Goal: Transaction & Acquisition: Purchase product/service

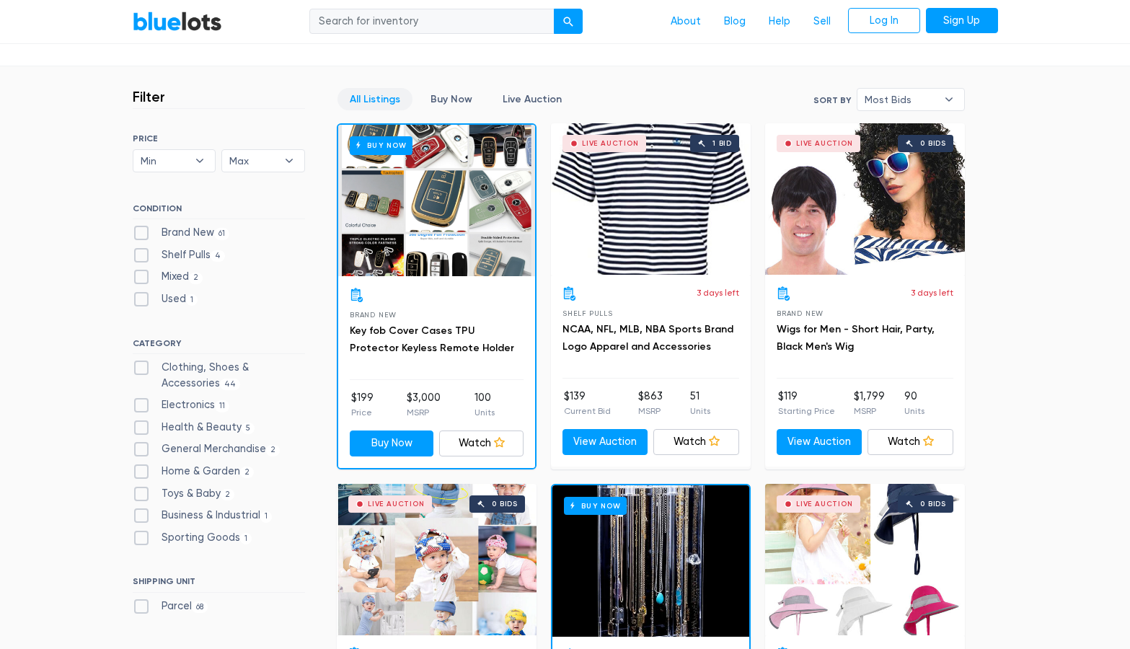
scroll to position [374, 0]
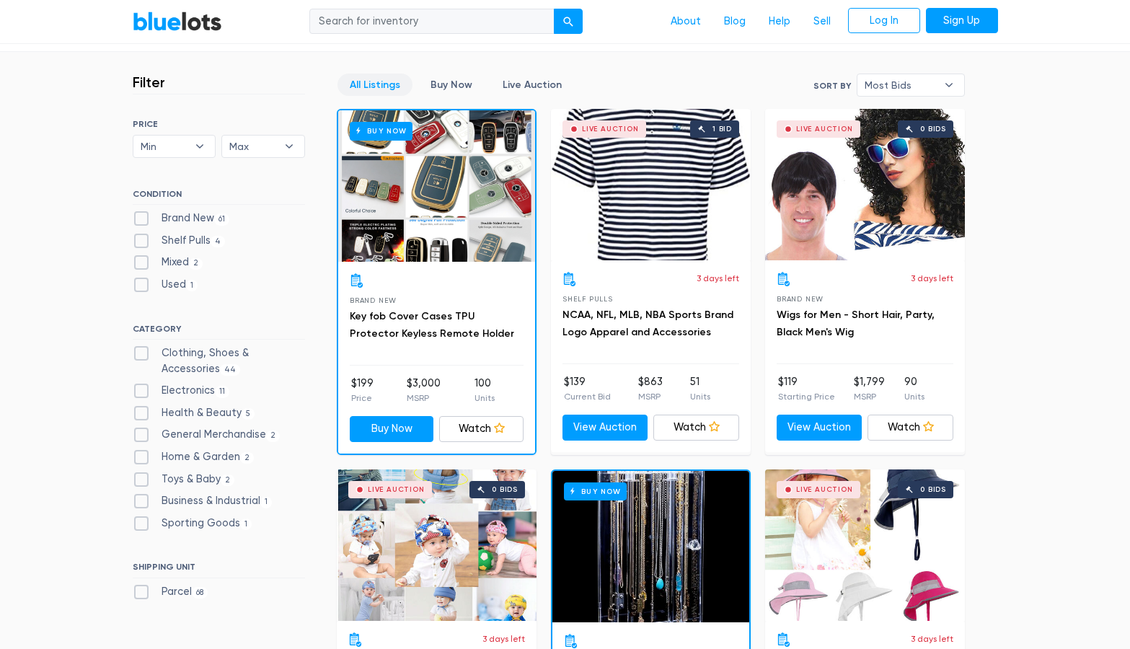
click at [142, 415] on label "Health & Beauty 5" at bounding box center [194, 413] width 123 height 16
click at [142, 415] on Beauty"] "Health & Beauty 5" at bounding box center [137, 409] width 9 height 9
checkbox Beauty"] "true"
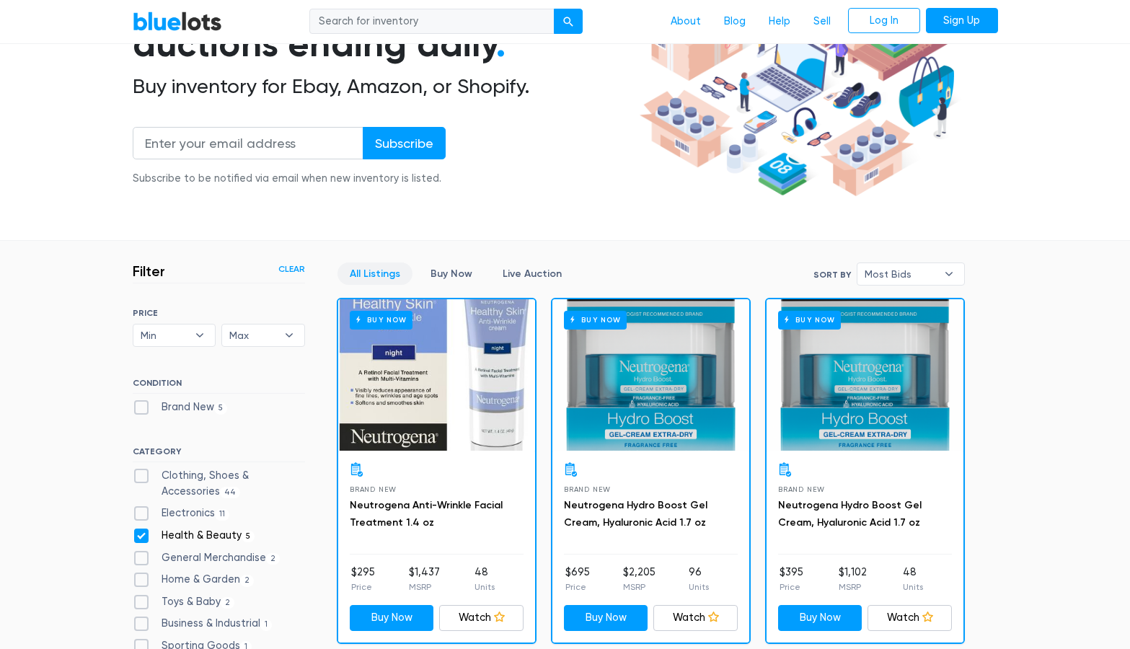
scroll to position [174, 0]
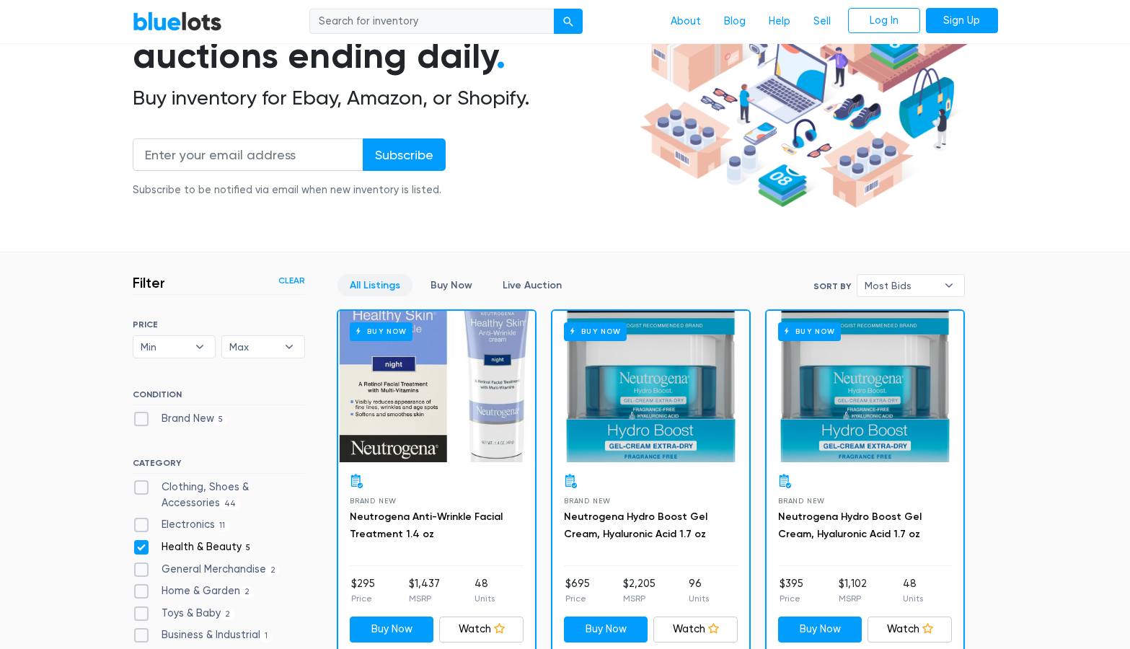
click at [133, 489] on label "Clothing, Shoes & Accessories 44" at bounding box center [219, 495] width 172 height 31
click at [133, 489] on Accessories"] "Clothing, Shoes & Accessories 44" at bounding box center [137, 484] width 9 height 9
checkbox Accessories"] "true"
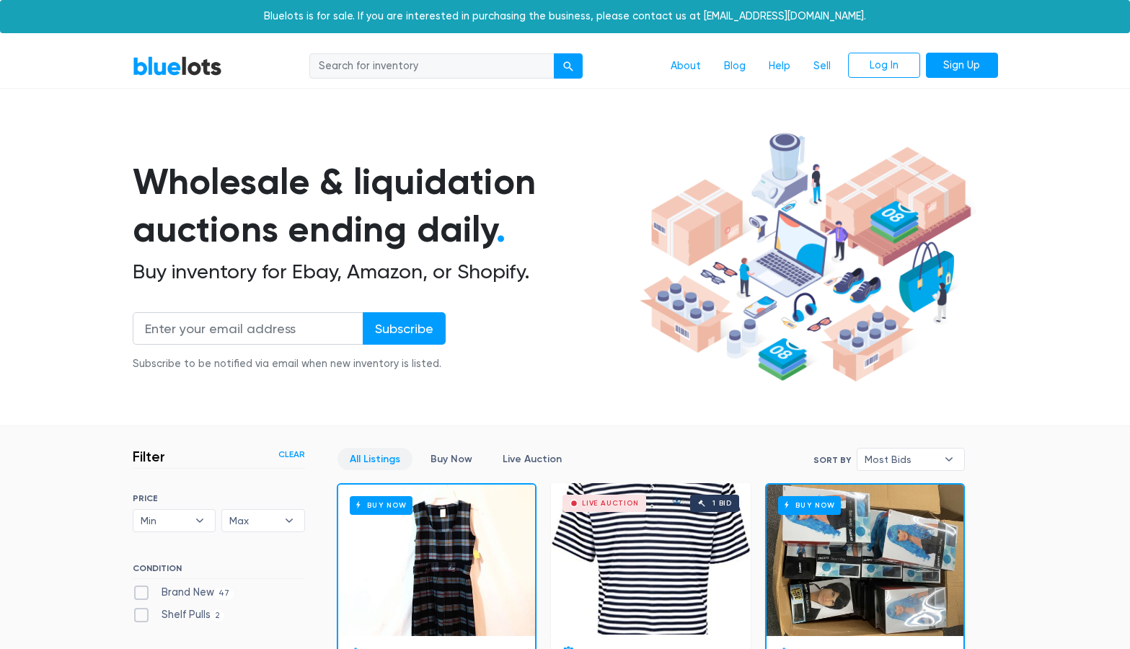
scroll to position [388, 0]
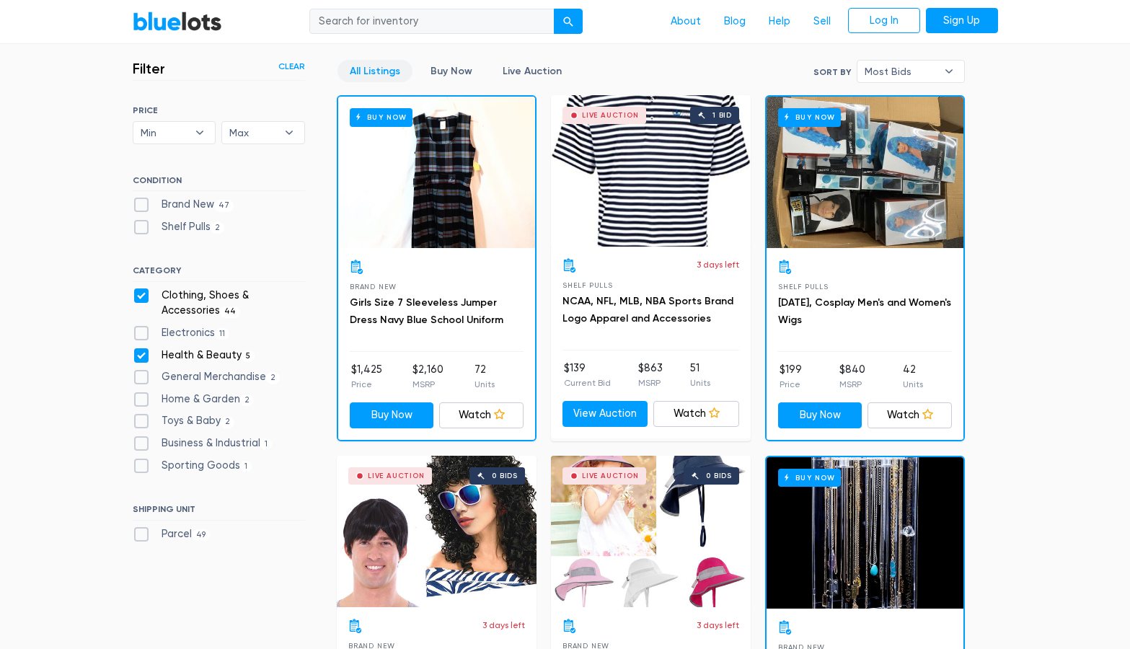
click at [141, 549] on div "Filter Filter & Sort Clear SORT BY Most Bids Ending Soonest Newly Listed Lowest…" at bounding box center [233, 316] width 201 height 513
click at [141, 356] on label "Health & Beauty 5" at bounding box center [194, 356] width 123 height 16
click at [141, 356] on Beauty"] "Health & Beauty 5" at bounding box center [137, 352] width 9 height 9
checkbox Beauty"] "false"
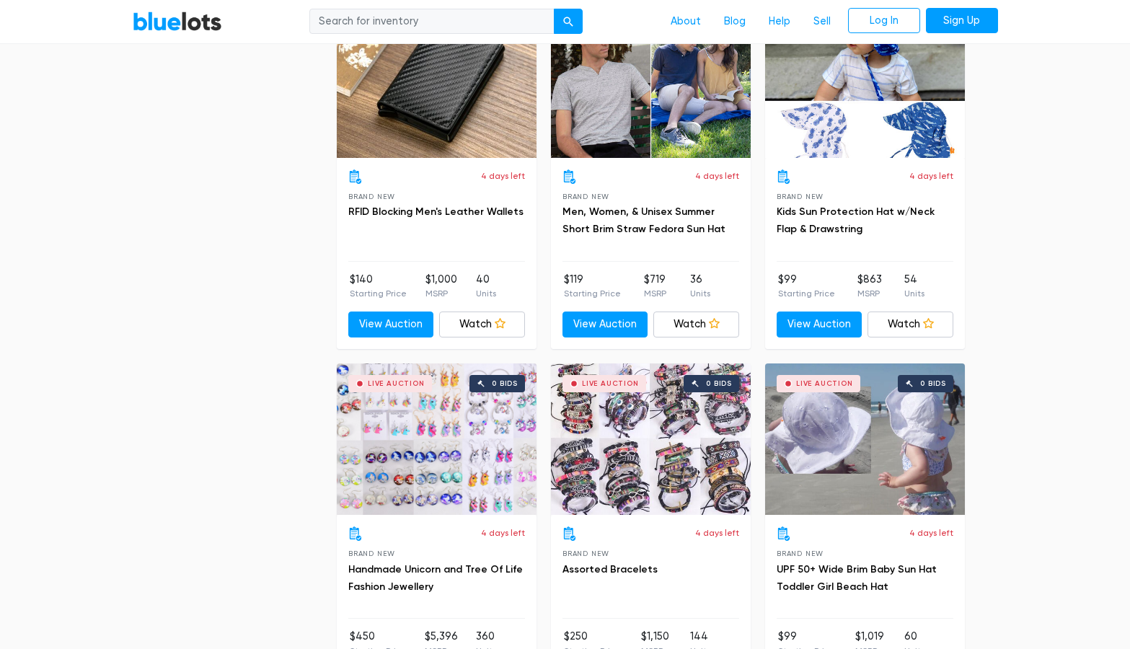
scroll to position [5465, 0]
